Goal: Task Accomplishment & Management: Manage account settings

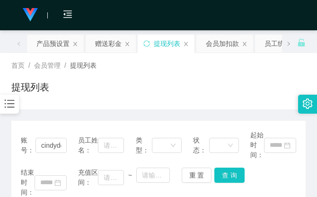
click at [249, 82] on div "提现列表" at bounding box center [158, 91] width 295 height 22
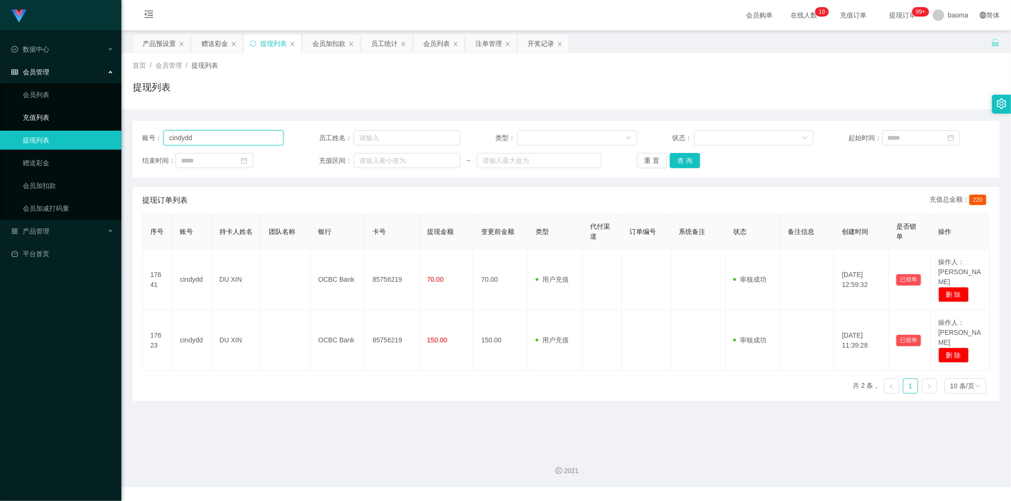
drag, startPoint x: 216, startPoint y: 140, endPoint x: 110, endPoint y: 127, distance: 106.5
click at [110, 128] on section "Jingdong工作台代理端 数据中心 会员管理 会员列表 充值列表 提现列表 赠送彩金 会员加扣款 会员加减打码量 产品管理 平台首页 保存配置 重置配置 …" at bounding box center [505, 244] width 1011 height 488
click at [317, 160] on button "查 询" at bounding box center [685, 160] width 30 height 15
click at [214, 41] on div "赠送彩金" at bounding box center [214, 44] width 27 height 18
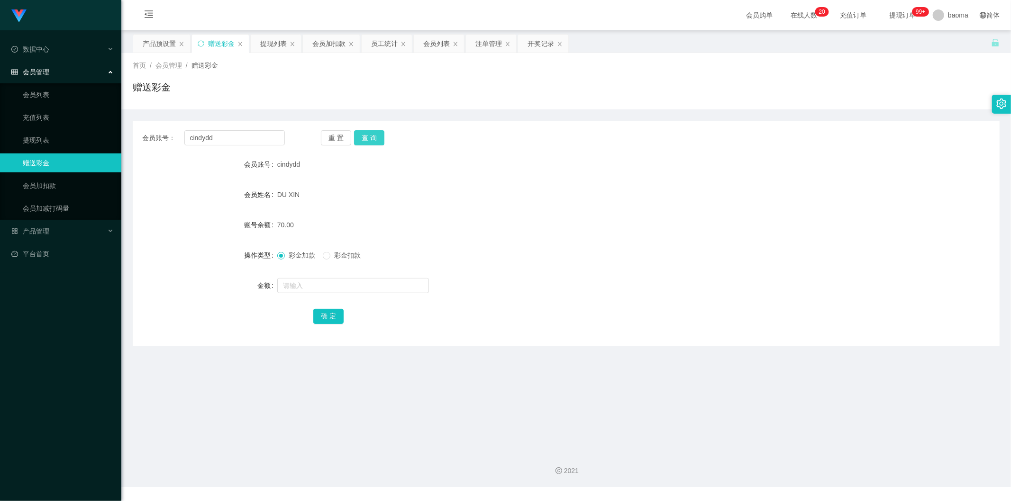
click at [317, 136] on button "查 询" at bounding box center [369, 137] width 30 height 15
drag, startPoint x: 121, startPoint y: 136, endPoint x: 86, endPoint y: 131, distance: 34.9
click at [92, 133] on section "Jingdong工作台代理端 数据中心 会员管理 会员列表 充值列表 提现列表 赠送彩金 会员加扣款 会员加减打码量 产品管理 平台首页 保存配置 重置配置 …" at bounding box center [505, 244] width 1011 height 488
click at [317, 136] on button "查 询" at bounding box center [369, 137] width 30 height 15
click at [302, 197] on input "text" at bounding box center [353, 285] width 152 height 15
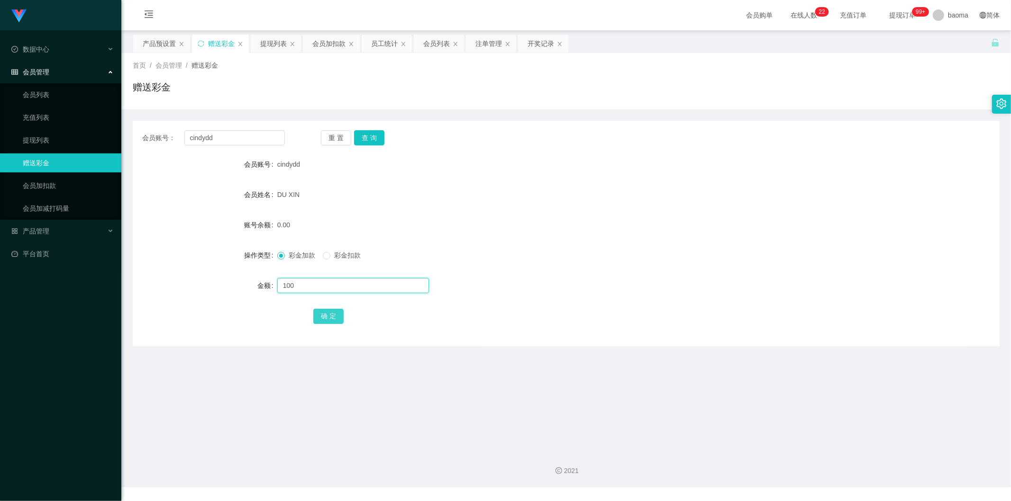
type input "100"
drag, startPoint x: 321, startPoint y: 313, endPoint x: 329, endPoint y: 304, distance: 12.1
click at [317, 197] on button "确 定" at bounding box center [328, 316] width 30 height 15
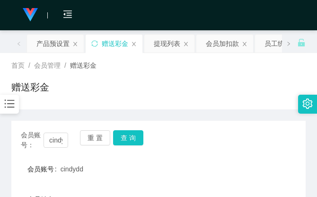
drag, startPoint x: 240, startPoint y: 82, endPoint x: 268, endPoint y: 0, distance: 86.8
click at [239, 79] on div "首页 / 会员管理 / 赠送彩金 / 赠送彩金" at bounding box center [158, 81] width 295 height 41
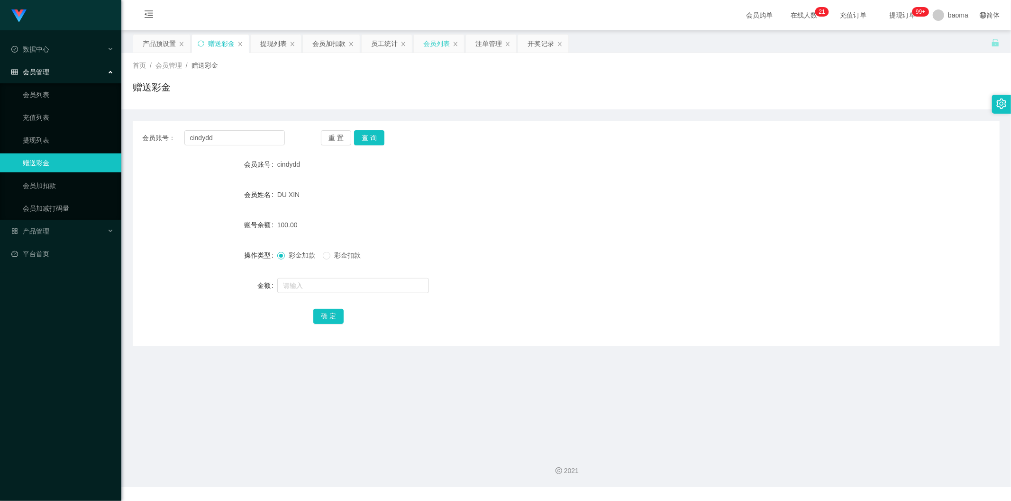
click at [317, 41] on div "会员列表" at bounding box center [436, 44] width 27 height 18
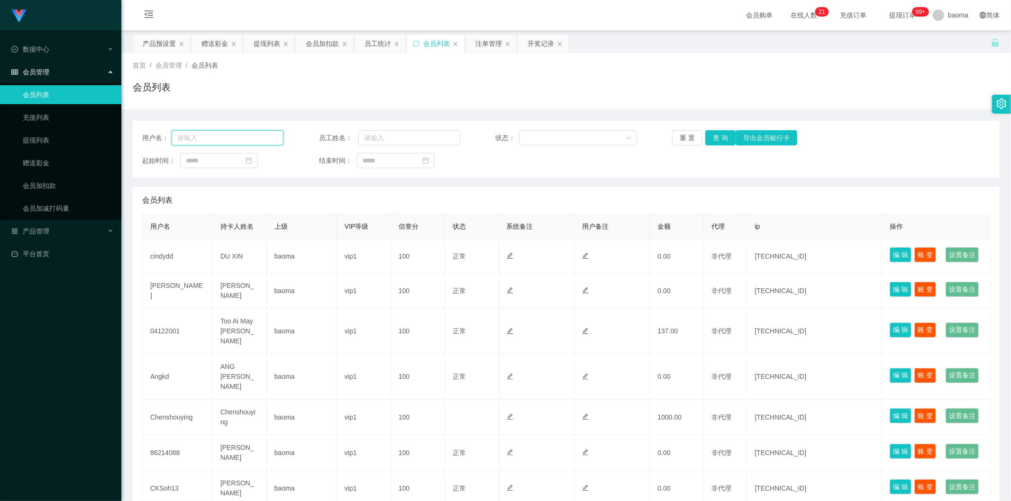
click at [239, 139] on input "text" at bounding box center [228, 137] width 112 height 15
paste input "cindydd"
type input "cindydd"
click at [317, 136] on button "查 询" at bounding box center [720, 137] width 30 height 15
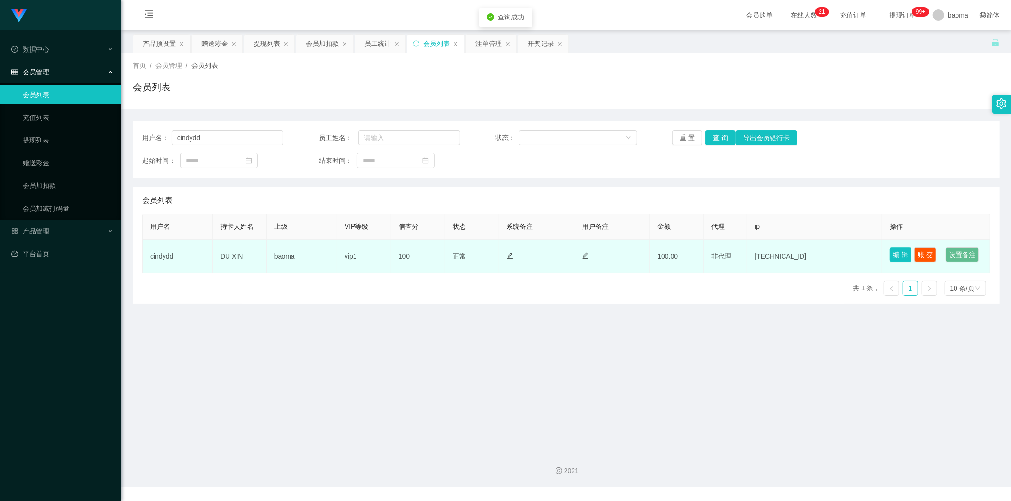
click at [317, 197] on button "编 辑" at bounding box center [900, 254] width 22 height 15
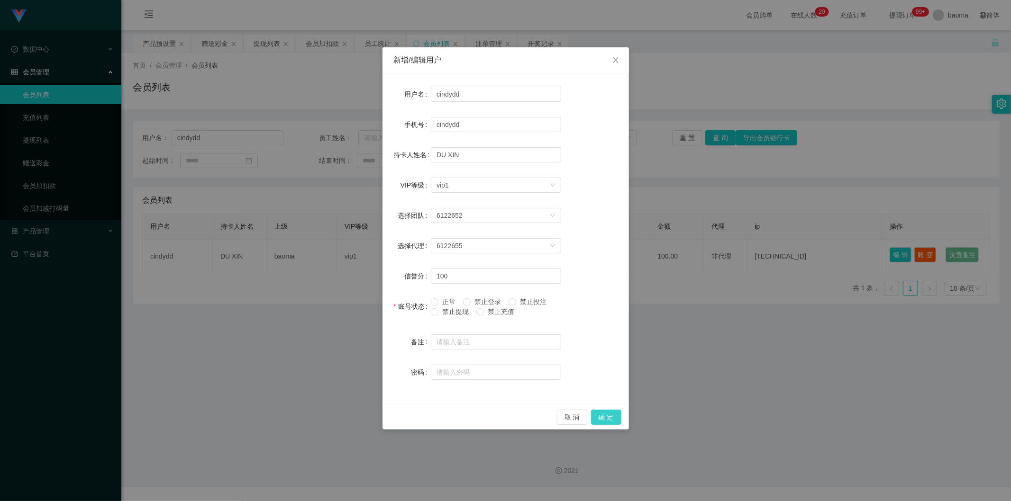
click at [317, 197] on button "确 定" at bounding box center [606, 417] width 30 height 15
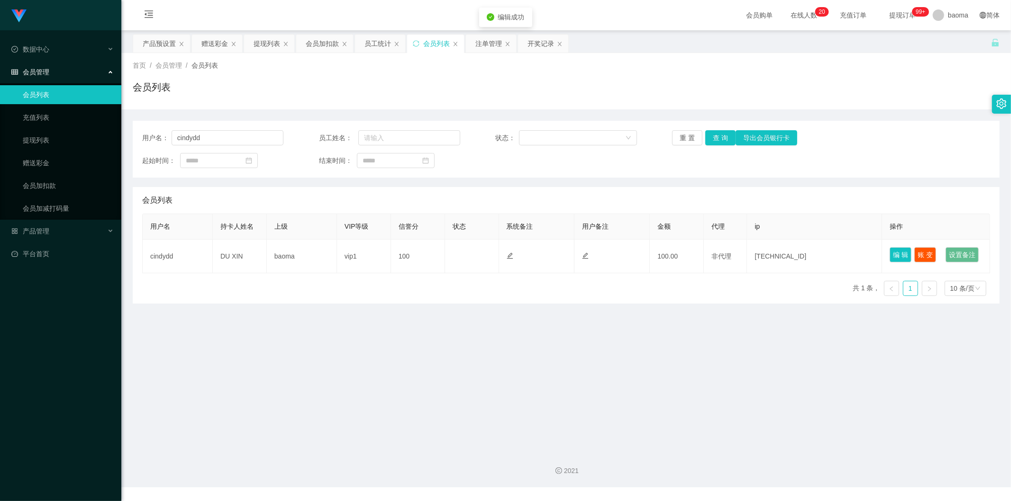
click at [317, 197] on main "关闭左侧 关闭右侧 关闭其它 刷新页面 产品预设置 赠送彩金 提现列表 会员加扣款 员工统计 会员列表 注单管理 开奖记录 首页 / 会员管理 / 会员列表 …" at bounding box center [565, 236] width 889 height 413
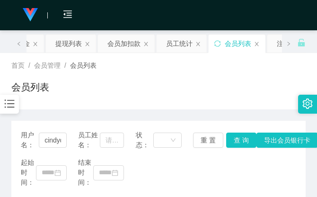
click at [251, 66] on div "首页 / 会员管理 / 会员列表 /" at bounding box center [158, 66] width 295 height 10
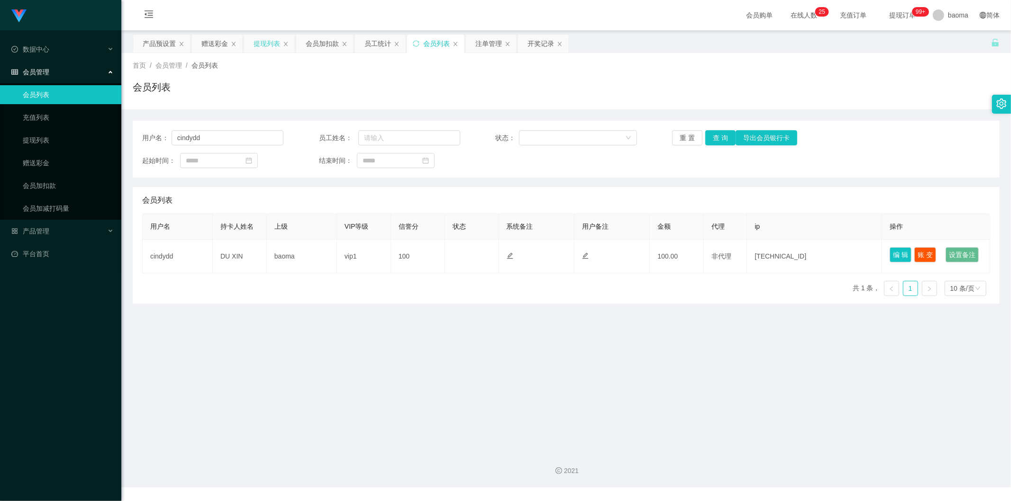
click at [264, 44] on div "提现列表" at bounding box center [267, 44] width 27 height 18
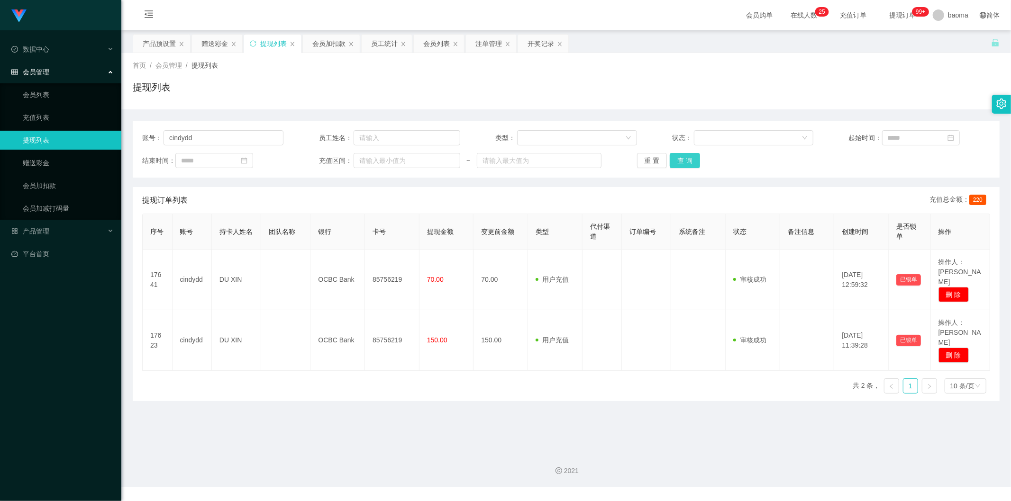
click at [317, 160] on button "查 询" at bounding box center [685, 160] width 30 height 15
drag, startPoint x: 158, startPoint y: 134, endPoint x: 120, endPoint y: 125, distance: 39.0
click at [120, 125] on section "Jingdong工作台代理端 数据中心 会员管理 会员列表 充值列表 提现列表 赠送彩金 会员加扣款 会员加减打码量 产品管理 平台首页 保存配置 重置配置 …" at bounding box center [505, 244] width 1011 height 488
click at [317, 158] on button "查 询" at bounding box center [685, 160] width 30 height 15
